Goal: Task Accomplishment & Management: Manage account settings

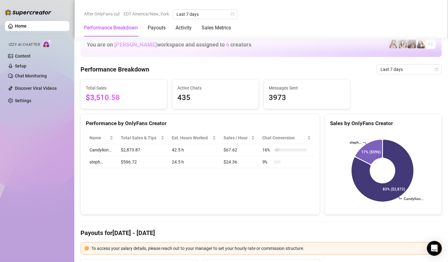
scroll to position [345, 0]
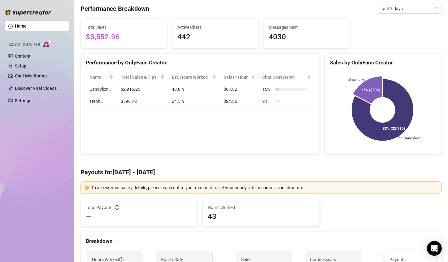
scroll to position [283, 0]
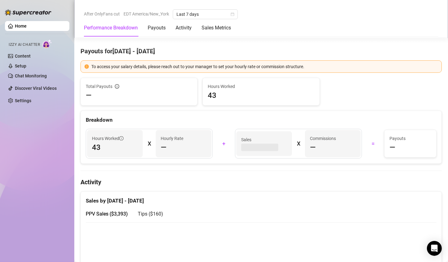
scroll to position [253, 0]
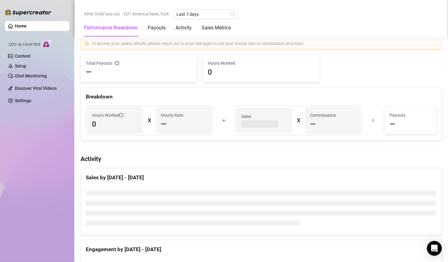
click at [311, 130] on div "Commissions —" at bounding box center [333, 120] width 56 height 27
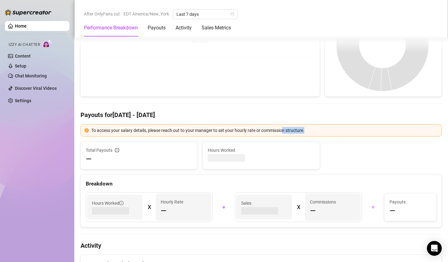
drag, startPoint x: 283, startPoint y: 133, endPoint x: 311, endPoint y: 132, distance: 28.2
click at [310, 132] on div "To access your salary details, please reach out to your manager to set your hou…" at bounding box center [264, 130] width 347 height 7
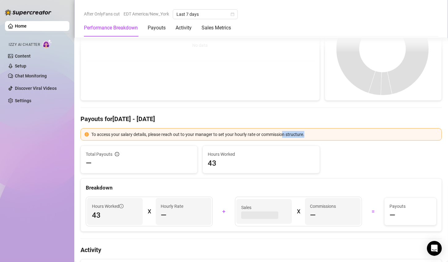
scroll to position [134, 0]
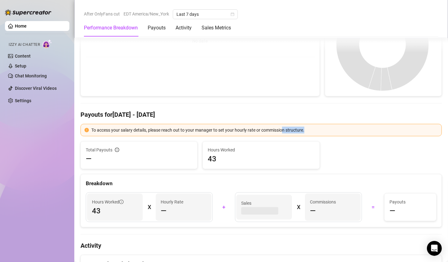
click at [311, 132] on div "To access your salary details, please reach out to your manager to set your hou…" at bounding box center [264, 130] width 347 height 7
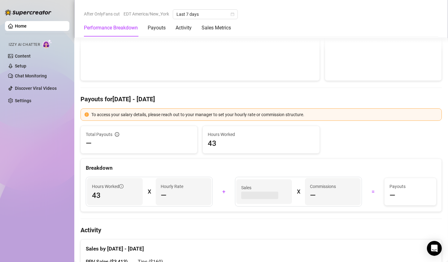
drag, startPoint x: 311, startPoint y: 132, endPoint x: 280, endPoint y: 129, distance: 31.4
click at [280, 129] on div "To access your salary details, please reach out to your manager to set your hou…" at bounding box center [262, 159] width 362 height 103
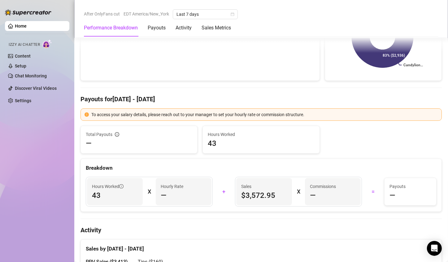
click at [269, 119] on div "To access your salary details, please reach out to your manager to set your hou…" at bounding box center [262, 114] width 362 height 12
drag, startPoint x: 269, startPoint y: 119, endPoint x: 297, endPoint y: 118, distance: 28.2
click at [297, 118] on div "To access your salary details, please reach out to your manager to set your hou…" at bounding box center [262, 114] width 362 height 12
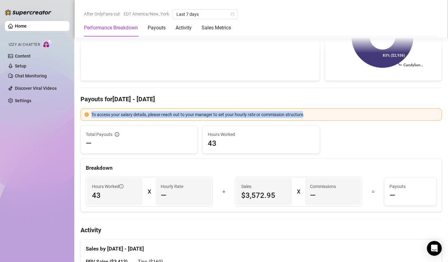
drag, startPoint x: 297, startPoint y: 118, endPoint x: 90, endPoint y: 116, distance: 207.3
click at [90, 116] on div "To access your salary details, please reach out to your manager to set your hou…" at bounding box center [262, 114] width 362 height 12
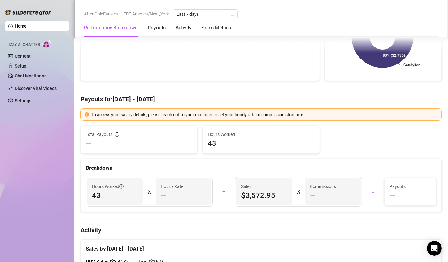
click at [88, 115] on icon "exclamation-circle" at bounding box center [87, 114] width 4 height 4
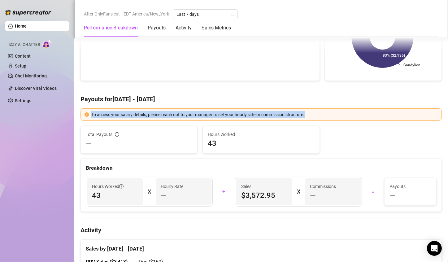
drag, startPoint x: 88, startPoint y: 115, endPoint x: 307, endPoint y: 110, distance: 218.5
click at [307, 110] on div "To access your salary details, please reach out to your manager to set your hou…" at bounding box center [262, 114] width 362 height 12
drag, startPoint x: 307, startPoint y: 110, endPoint x: 96, endPoint y: 100, distance: 210.9
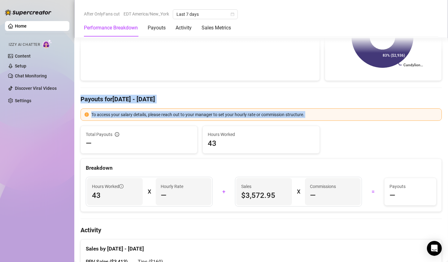
click at [96, 100] on h4 "Payouts for Aug 11 - Aug 18" at bounding box center [262, 99] width 362 height 9
drag, startPoint x: 96, startPoint y: 100, endPoint x: 182, endPoint y: 116, distance: 87.1
click at [182, 116] on div "To access your salary details, please reach out to your manager to set your hou…" at bounding box center [264, 114] width 347 height 7
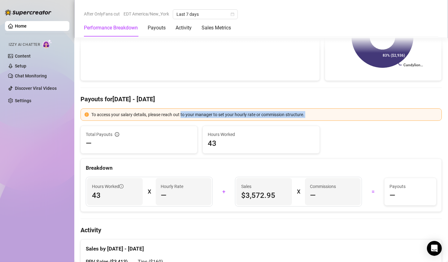
drag, startPoint x: 182, startPoint y: 116, endPoint x: 322, endPoint y: 121, distance: 140.4
click at [322, 121] on div "To access your salary details, please reach out to your manager to set your hou…" at bounding box center [262, 159] width 362 height 103
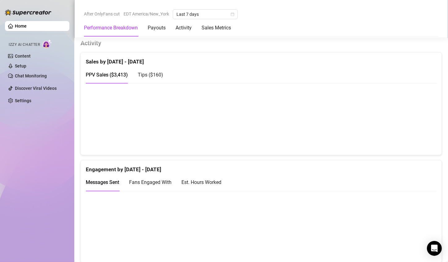
scroll to position [361, 0]
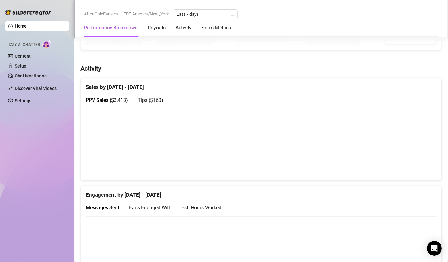
scroll to position [280, 0]
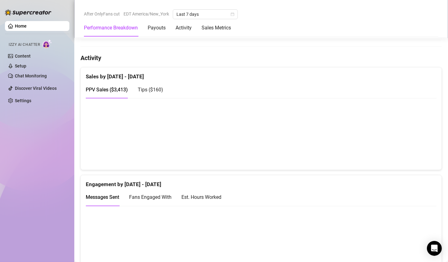
scroll to position [306, 0]
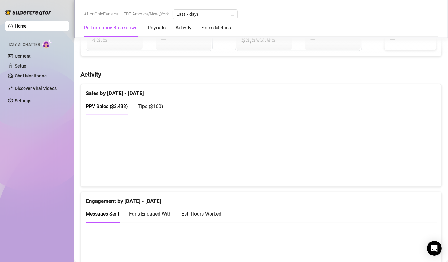
scroll to position [290, 0]
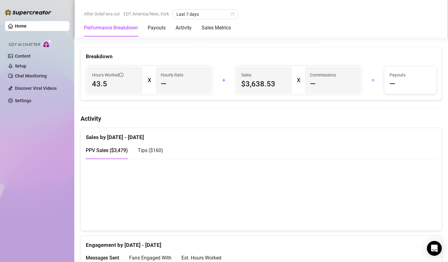
scroll to position [245, 0]
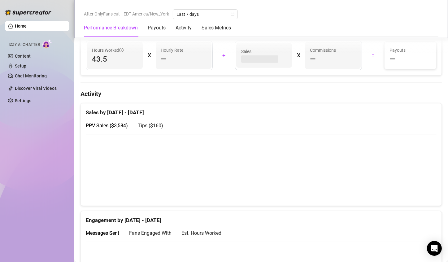
scroll to position [277, 0]
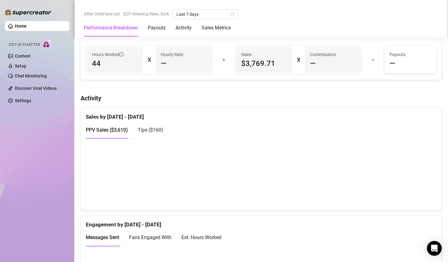
scroll to position [266, 0]
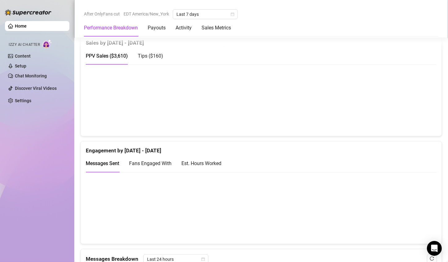
scroll to position [325, 0]
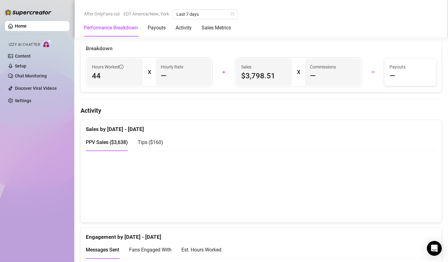
scroll to position [222, 0]
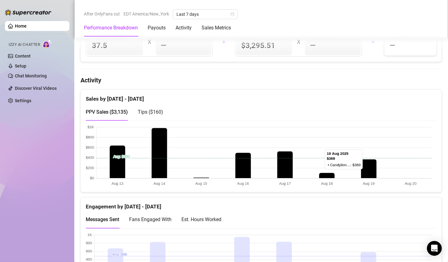
scroll to position [291, 0]
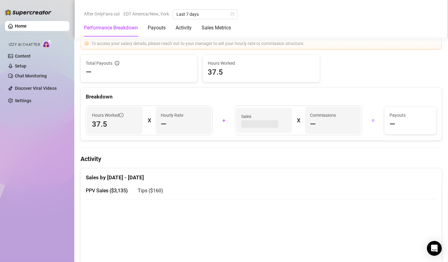
scroll to position [267, 0]
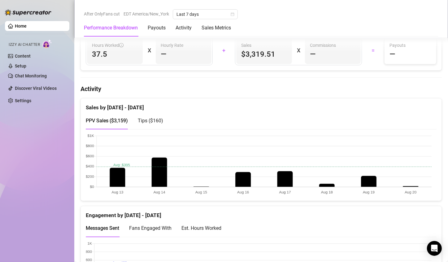
scroll to position [275, 0]
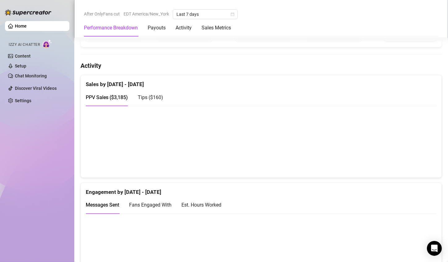
scroll to position [299, 0]
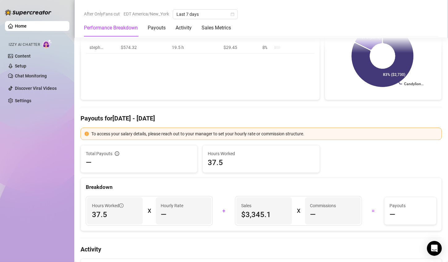
scroll to position [309, 0]
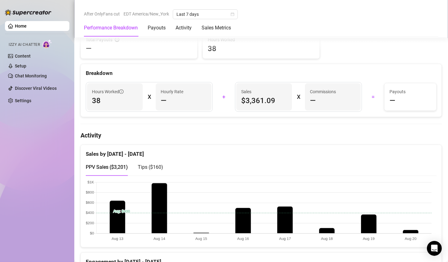
scroll to position [234, 0]
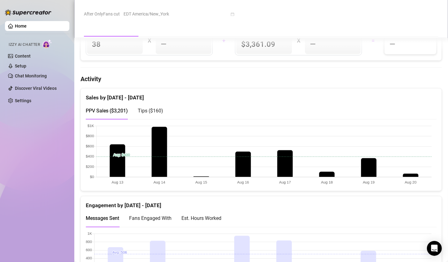
scroll to position [295, 0]
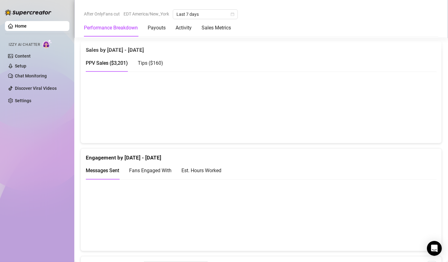
scroll to position [332, 0]
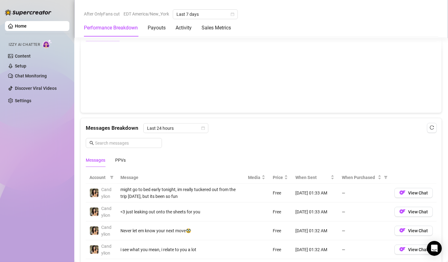
scroll to position [549, 0]
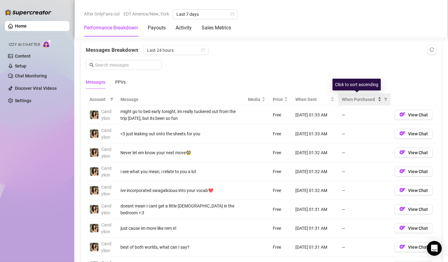
click at [345, 97] on span "When Purchased" at bounding box center [359, 99] width 35 height 7
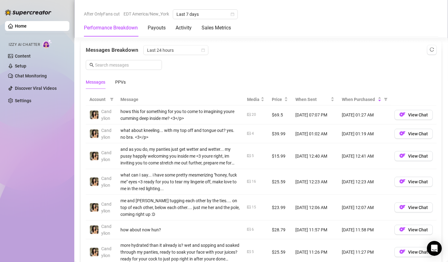
click at [197, 137] on div "what about kneeling... with my top off and tongue out? yes. no bra. <3</p>" at bounding box center [180, 134] width 119 height 14
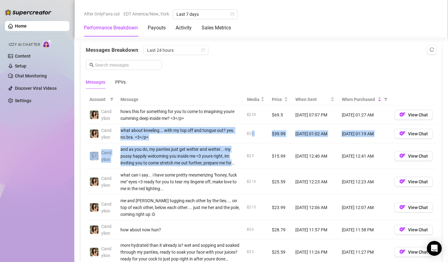
drag, startPoint x: 197, startPoint y: 137, endPoint x: 198, endPoint y: 148, distance: 10.9
click at [198, 148] on tbody "Candylion hows this for something for you to come to imagining youre cumming de…" at bounding box center [261, 221] width 351 height 230
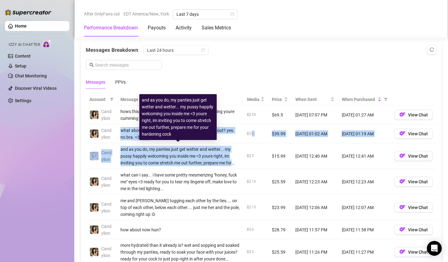
click at [198, 148] on div "and as you do, my panties just get wetter and wetter... my pussy happily welcom…" at bounding box center [180, 156] width 119 height 20
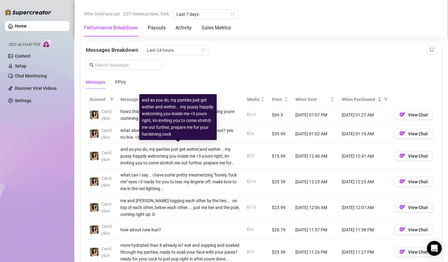
click at [198, 148] on div "and as you do, my panties just get wetter and wetter... my pussy happily welcom…" at bounding box center [180, 156] width 119 height 20
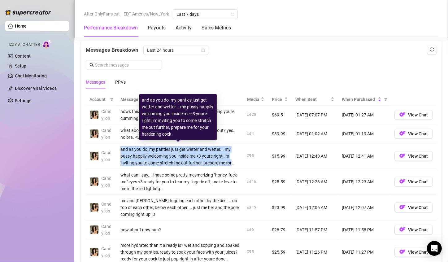
drag, startPoint x: 198, startPoint y: 148, endPoint x: 204, endPoint y: 165, distance: 18.2
click at [204, 165] on td "and as you do, my panties just get wetter and wetter... my pussy happily welcom…" at bounding box center [180, 156] width 127 height 26
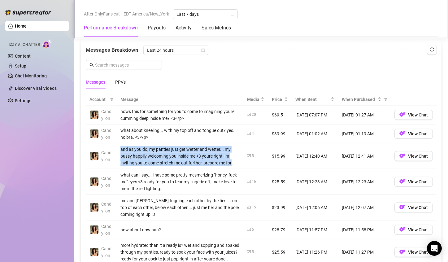
click at [204, 165] on td "and as you do, my panties just get wetter and wetter... my pussy happily welcom…" at bounding box center [180, 156] width 127 height 26
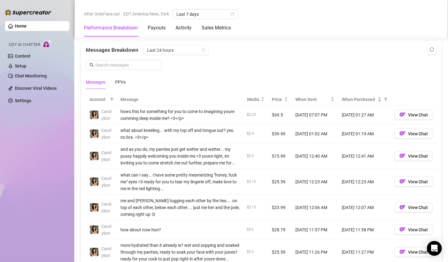
click at [204, 165] on td "and as you do, my panties just get wetter and wetter... my pussy happily welcom…" at bounding box center [180, 156] width 127 height 26
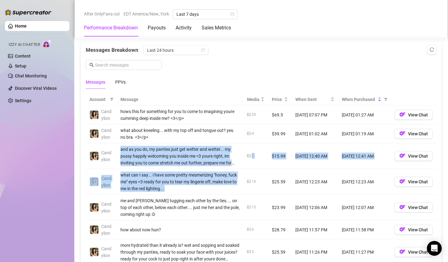
drag, startPoint x: 204, startPoint y: 165, endPoint x: 212, endPoint y: 182, distance: 18.4
click at [212, 182] on tbody "Candylion hows this for something for you to come to imagining youre cumming de…" at bounding box center [261, 221] width 351 height 230
click at [212, 182] on div "what can I say... i have some pretty mesmerizing "honey, fuck me" eyes <3 ready…" at bounding box center [180, 182] width 119 height 20
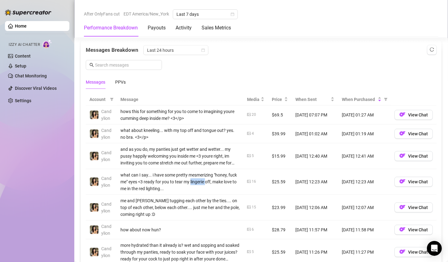
click at [212, 182] on div "what can I say... i have some pretty mesmerizing "honey, fuck me" eyes <3 ready…" at bounding box center [180, 182] width 119 height 20
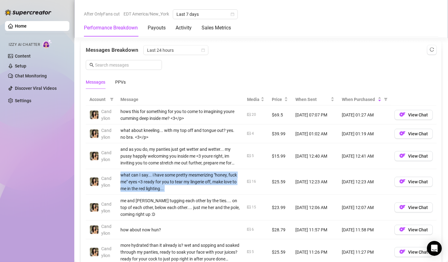
drag, startPoint x: 212, startPoint y: 182, endPoint x: 214, endPoint y: 165, distance: 16.3
click at [214, 165] on tbody "Candylion hows this for something for you to come to imagining youre cumming de…" at bounding box center [261, 221] width 351 height 230
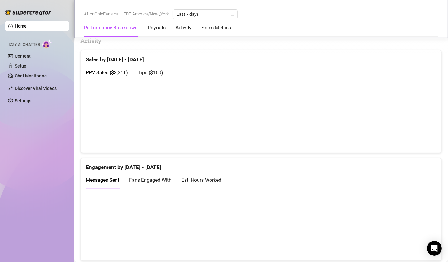
scroll to position [322, 0]
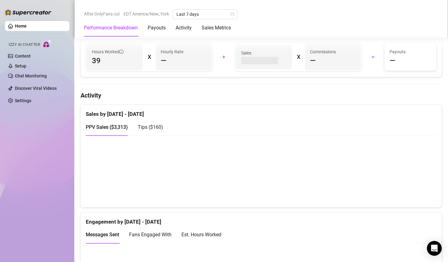
scroll to position [269, 0]
